Goal: Task Accomplishment & Management: Use online tool/utility

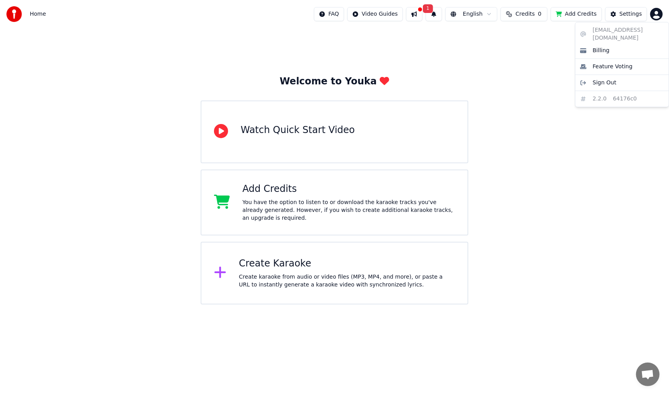
click at [658, 11] on html "Home FAQ Video Guides 1 English Credits 0 Add Credits Settings Welcome to Youka…" at bounding box center [334, 152] width 669 height 304
click at [627, 15] on html "Home FAQ Video Guides 1 English Credits 0 Add Credits Settings Welcome to Youka…" at bounding box center [334, 152] width 669 height 304
click at [627, 15] on div "Settings" at bounding box center [631, 14] width 22 height 8
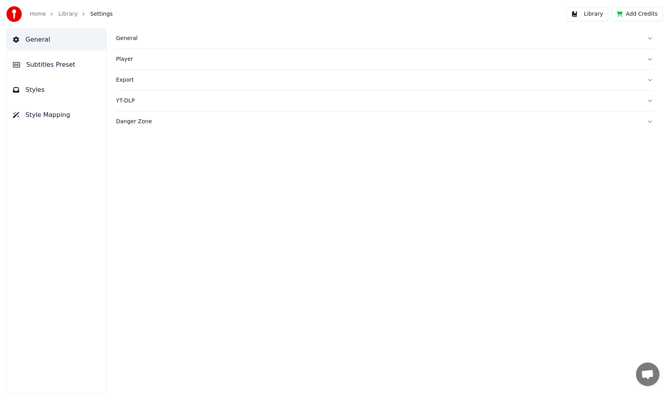
click at [60, 68] on span "Subtitles Preset" at bounding box center [50, 64] width 49 height 9
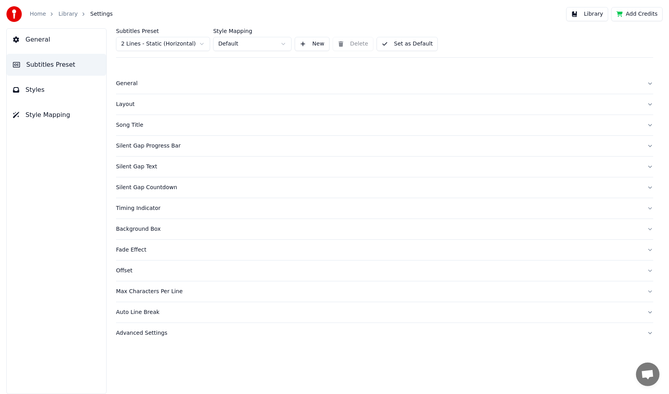
click at [134, 82] on div "General" at bounding box center [378, 84] width 525 height 8
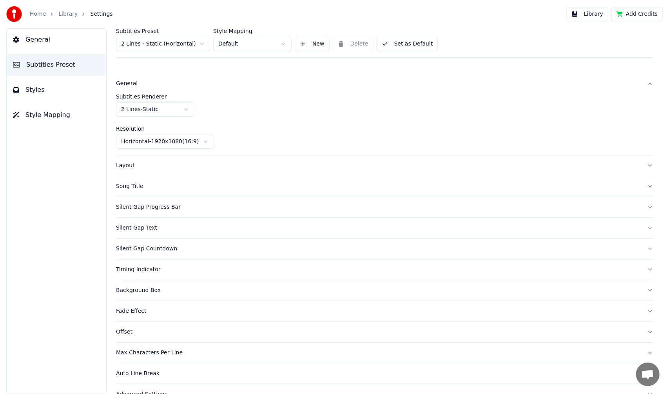
scroll to position [15, 0]
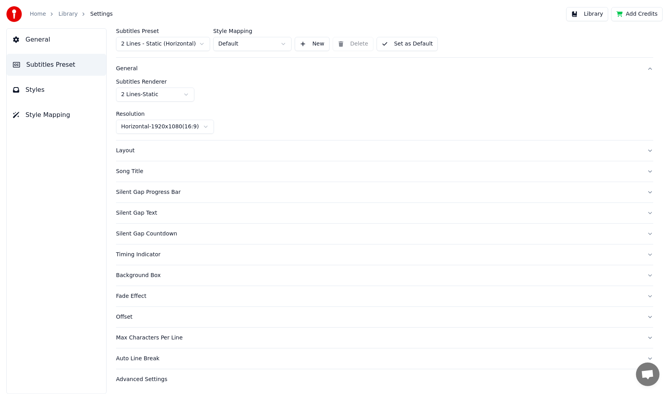
click at [122, 151] on div "Layout" at bounding box center [378, 151] width 525 height 8
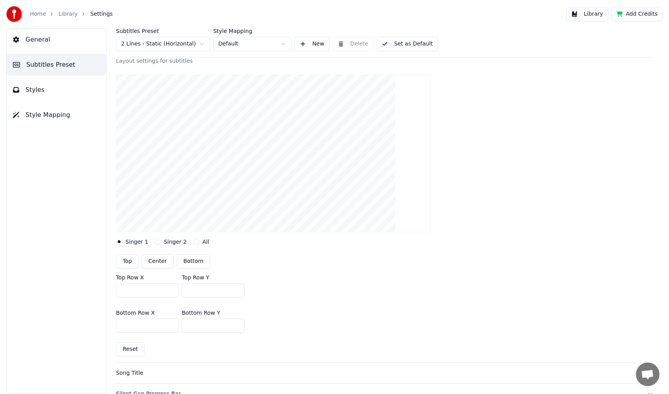
scroll to position [93, 0]
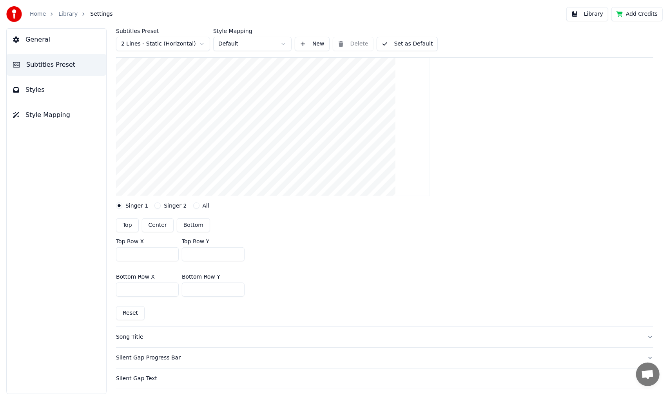
click at [193, 206] on button "All" at bounding box center [196, 205] width 6 height 6
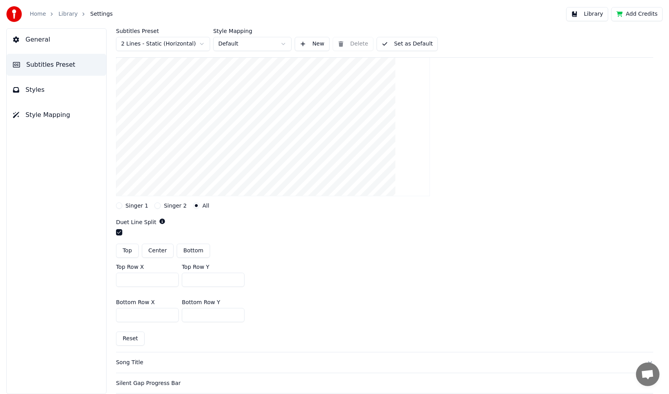
click at [195, 206] on icon "button" at bounding box center [196, 205] width 3 height 3
click at [156, 204] on button "Singer 2" at bounding box center [157, 205] width 6 height 6
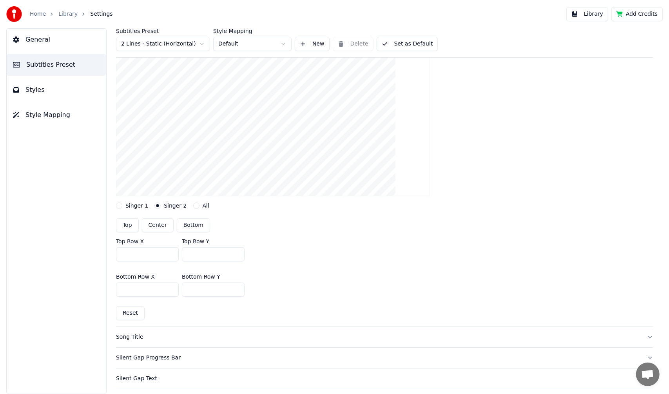
click at [184, 225] on button "Bottom" at bounding box center [193, 225] width 33 height 14
type input "***"
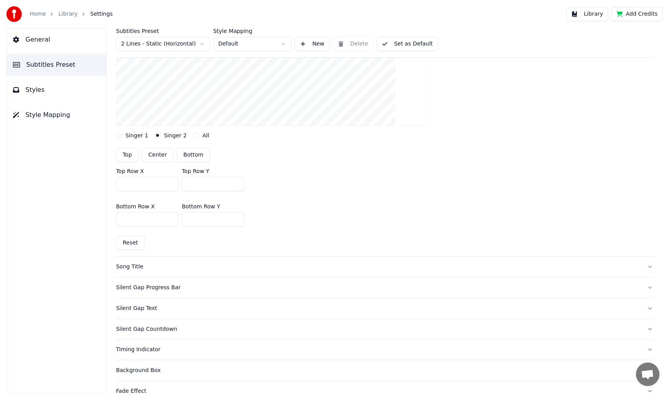
scroll to position [172, 0]
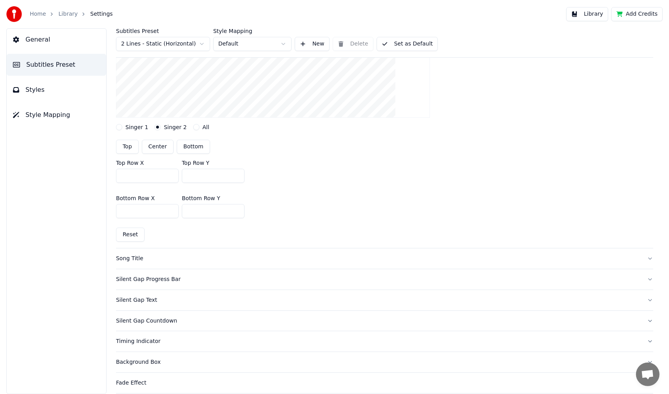
click at [130, 257] on div "Song Title" at bounding box center [378, 258] width 525 height 8
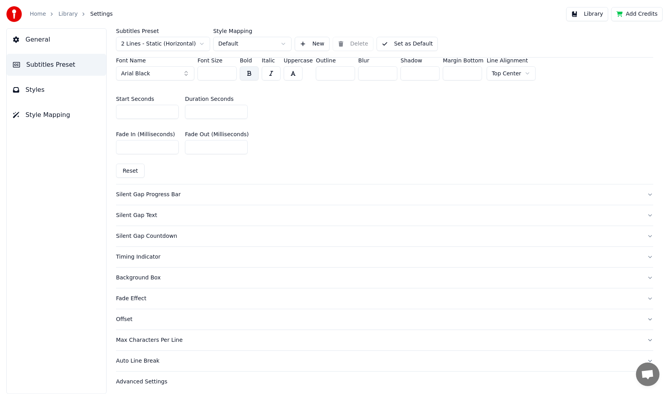
scroll to position [378, 0]
click at [159, 193] on div "Silent Gap Progress Bar" at bounding box center [378, 193] width 525 height 8
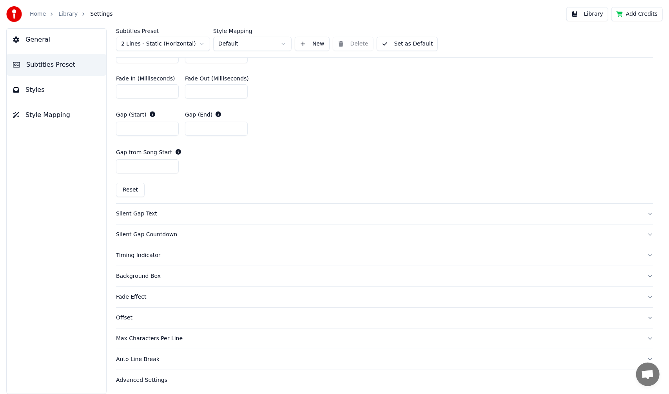
scroll to position [422, 0]
click at [155, 380] on div "Advanced Settings" at bounding box center [378, 379] width 525 height 8
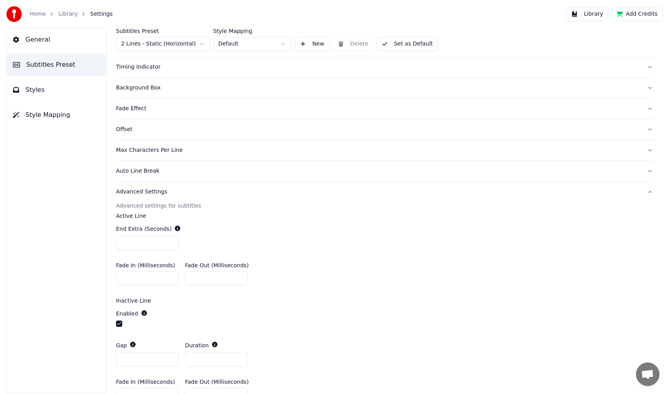
scroll to position [183, 0]
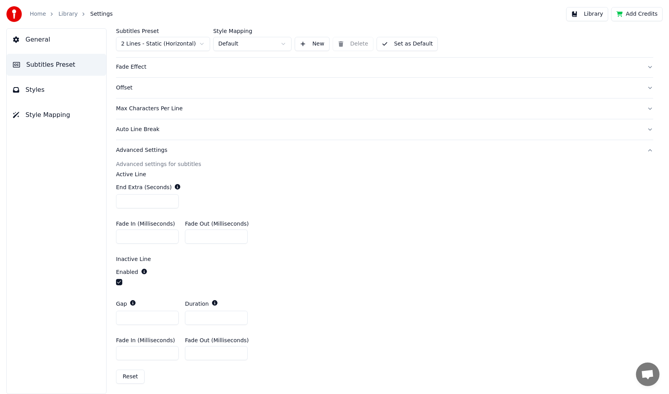
click at [45, 93] on button "Styles" at bounding box center [57, 90] width 100 height 22
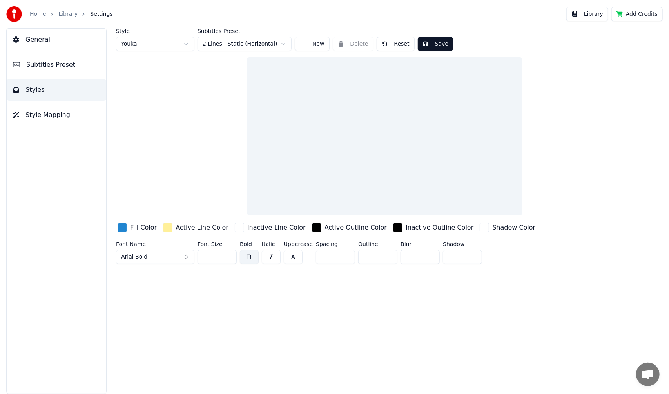
scroll to position [0, 0]
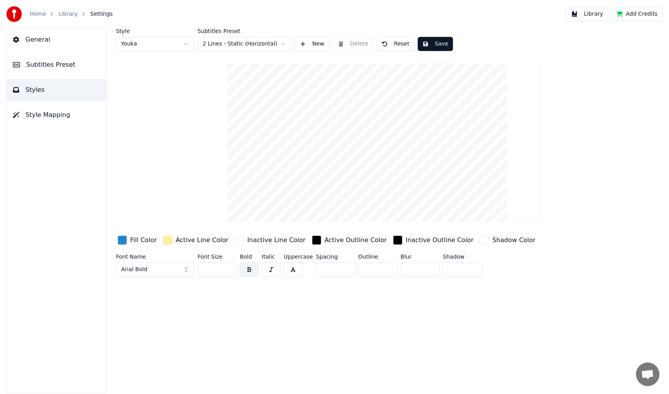
click at [185, 42] on html "Home Library Settings Library Add Credits General Subtitles Preset Styles Style…" at bounding box center [334, 197] width 669 height 394
click at [171, 42] on html "Home Library Settings Library Add Credits General Subtitles Preset Styles Style…" at bounding box center [334, 197] width 669 height 394
click at [62, 120] on button "Style Mapping" at bounding box center [57, 115] width 100 height 22
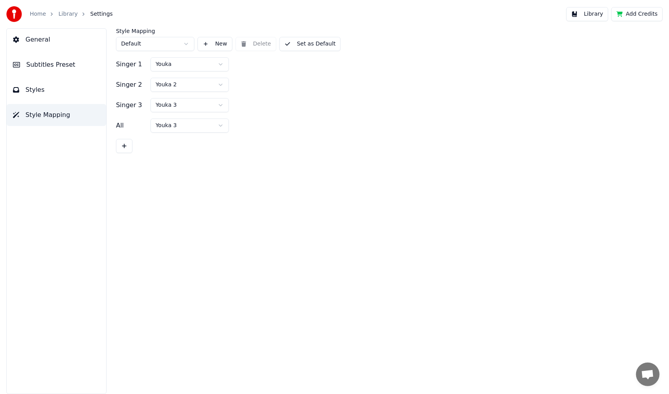
click at [45, 39] on span "General" at bounding box center [37, 39] width 25 height 9
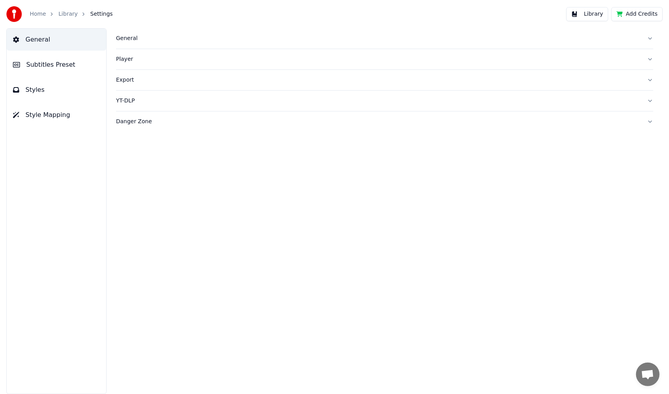
click at [64, 13] on link "Library" at bounding box center [67, 14] width 19 height 8
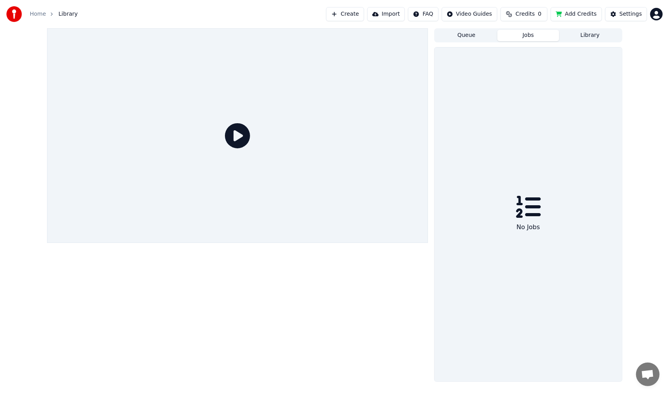
click at [535, 33] on button "Jobs" at bounding box center [529, 35] width 62 height 11
click at [478, 39] on button "Queue" at bounding box center [467, 35] width 62 height 11
click at [521, 33] on button "Jobs" at bounding box center [529, 35] width 62 height 11
click at [582, 34] on button "Library" at bounding box center [590, 35] width 62 height 11
click at [576, 53] on button "Playlists" at bounding box center [575, 54] width 93 height 11
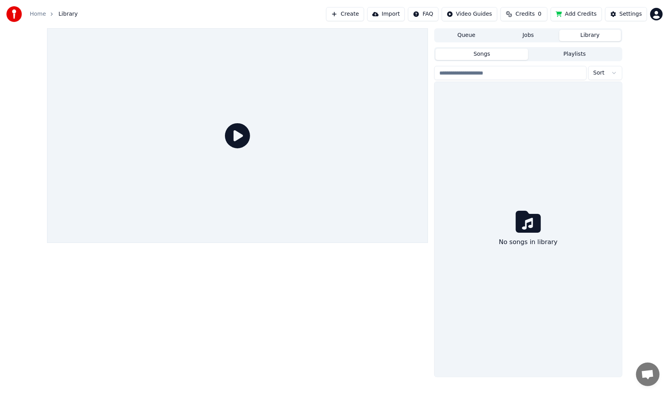
click at [521, 58] on button "Songs" at bounding box center [482, 54] width 93 height 11
click at [394, 9] on button "Import" at bounding box center [386, 14] width 38 height 14
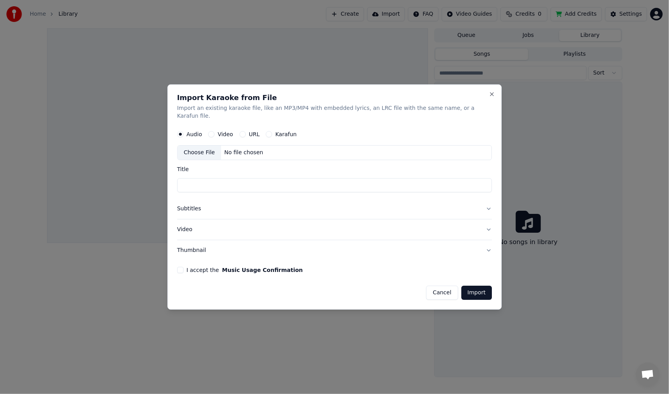
click at [238, 150] on div "No file chosen" at bounding box center [243, 153] width 45 height 8
click at [220, 150] on div "Choose File" at bounding box center [200, 152] width 44 height 14
click at [256, 149] on div "No file chosen" at bounding box center [243, 153] width 45 height 8
click at [231, 131] on label "Video" at bounding box center [225, 133] width 15 height 5
click at [215, 131] on button "Video" at bounding box center [212, 134] width 6 height 6
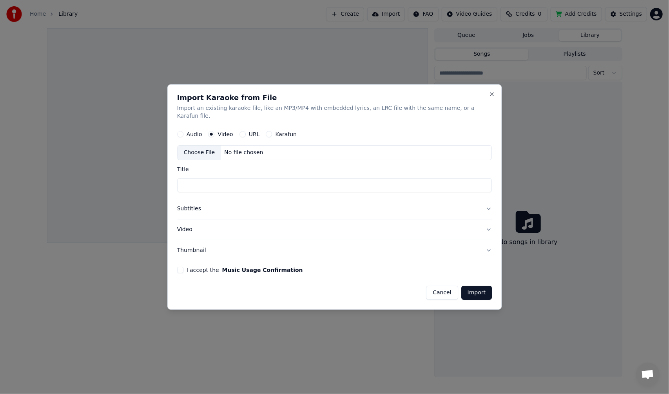
click at [272, 131] on button "Karafun" at bounding box center [269, 134] width 6 height 6
click at [489, 97] on button "Close" at bounding box center [492, 94] width 6 height 6
